Goal: Browse casually

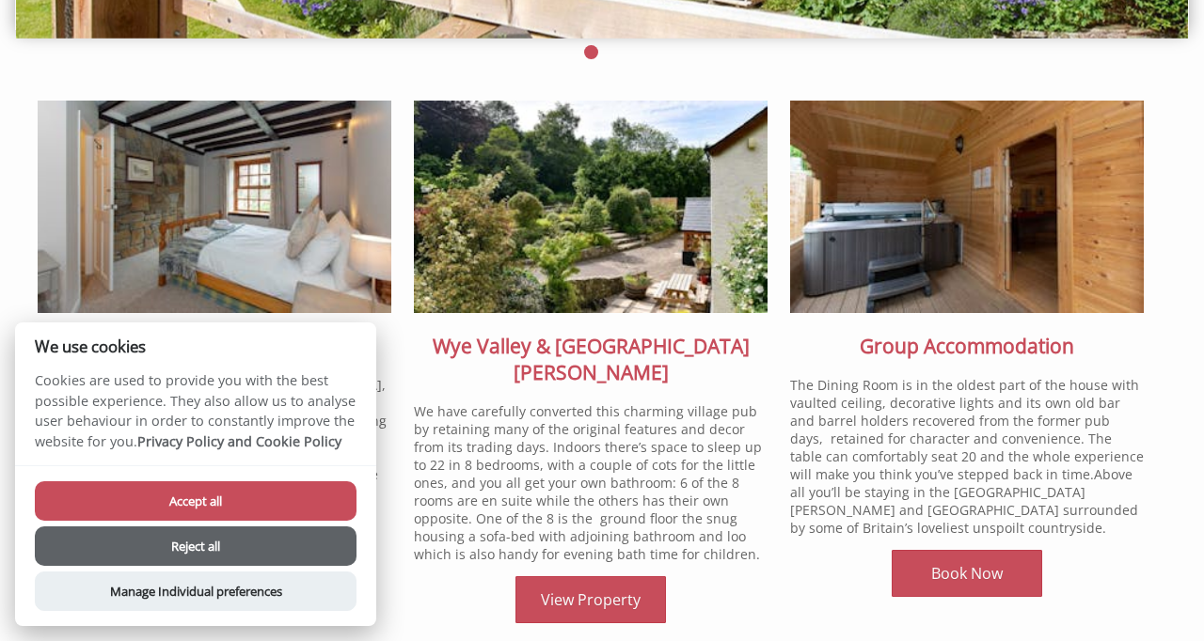
scroll to position [497, 0]
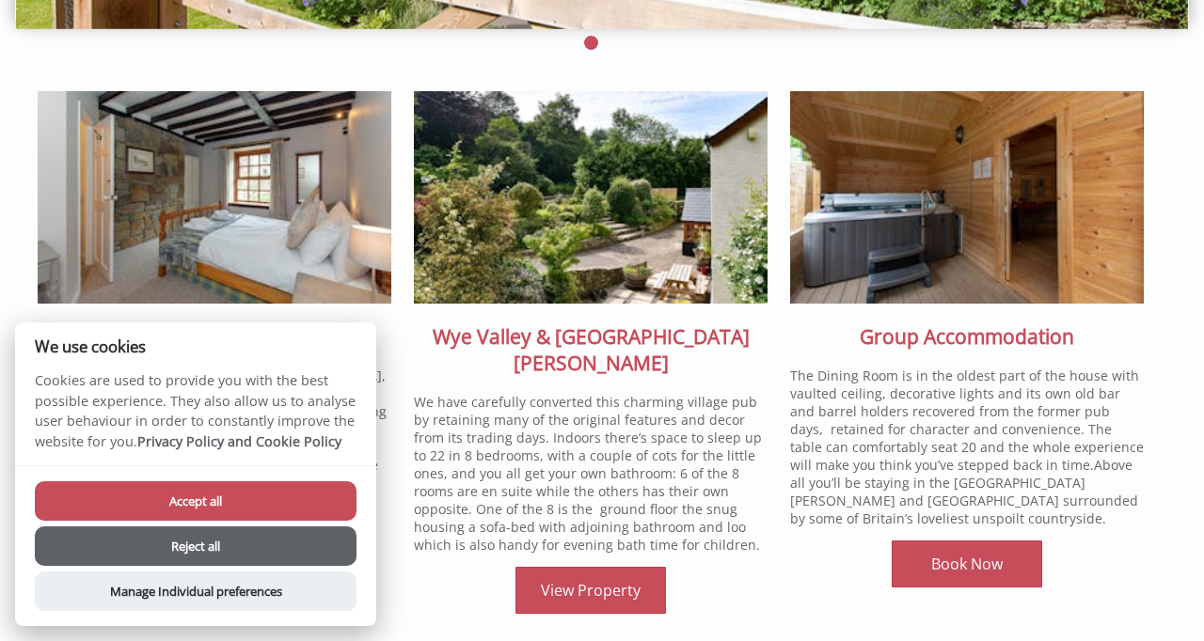
click at [1110, 433] on p "The Dining Room is in the oldest part of the house with vaulted ceiling, decora…" at bounding box center [967, 447] width 354 height 161
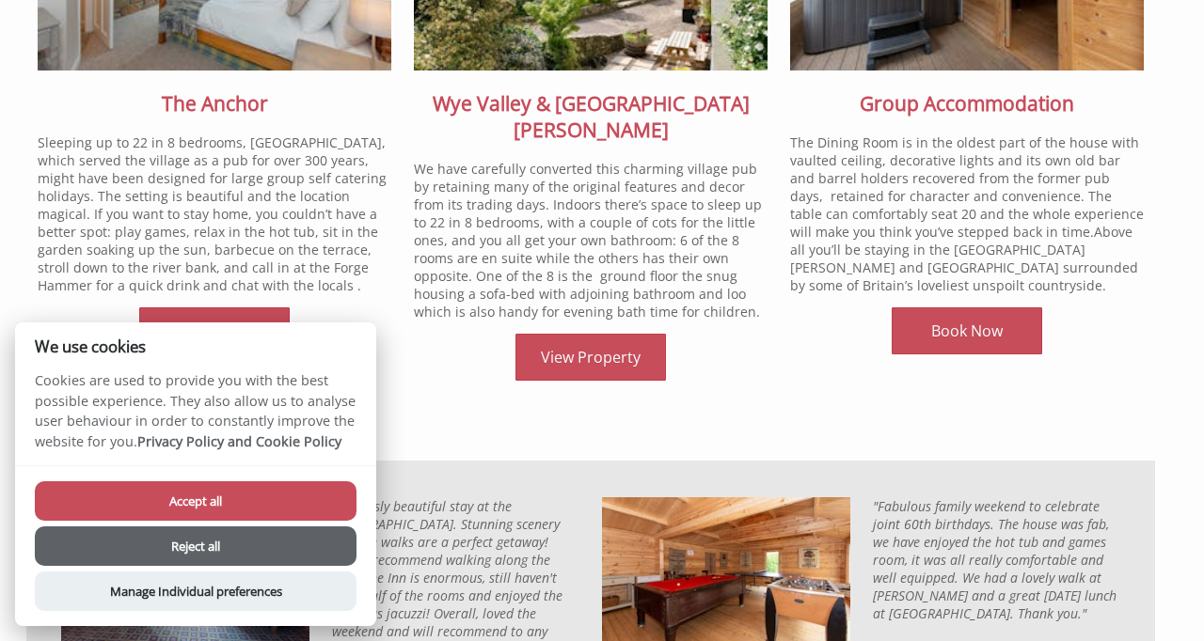
scroll to position [749, 0]
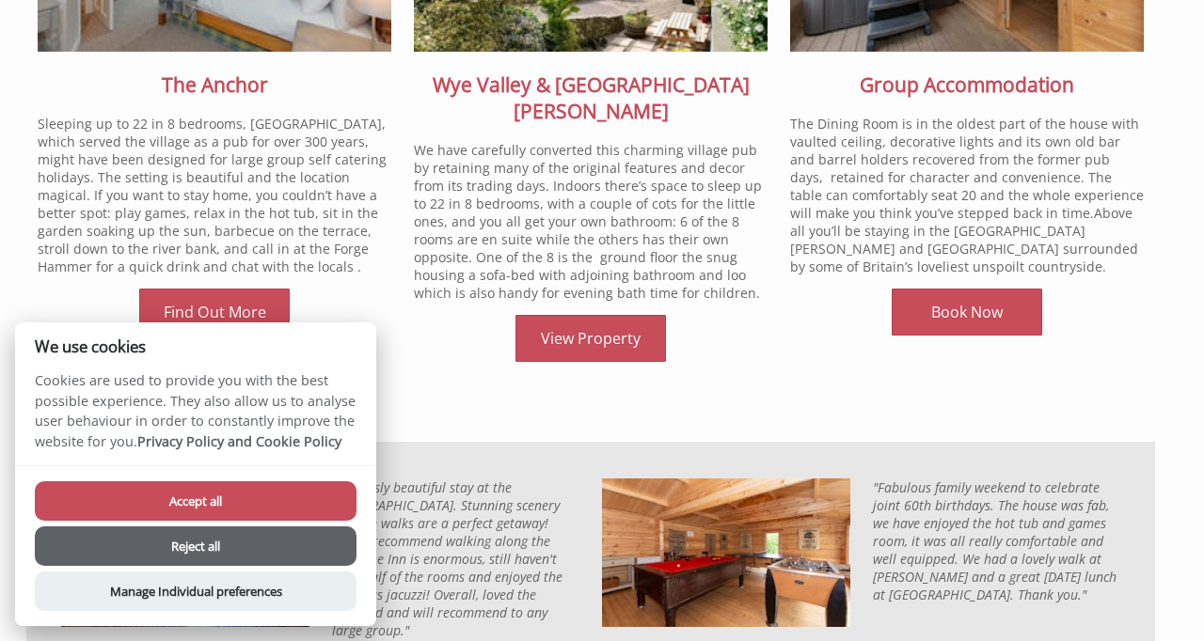
click at [168, 501] on button "Accept all" at bounding box center [196, 500] width 322 height 39
checkbox input "true"
